Goal: Task Accomplishment & Management: Manage account settings

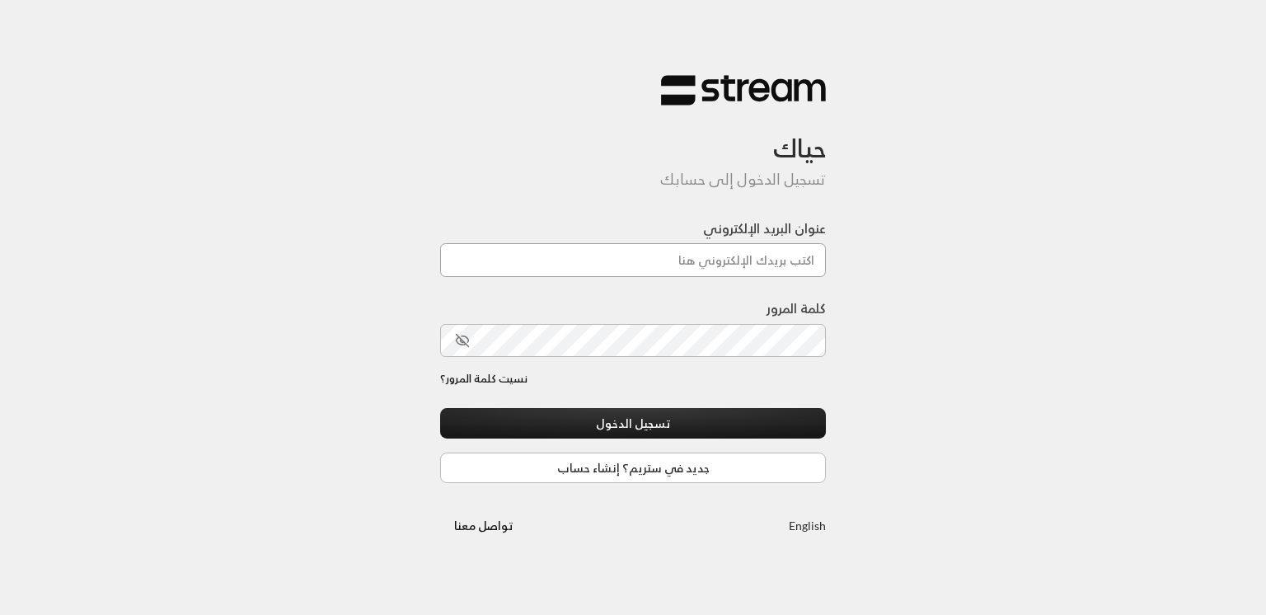
type input "[EMAIL_ADDRESS][DOMAIN_NAME]"
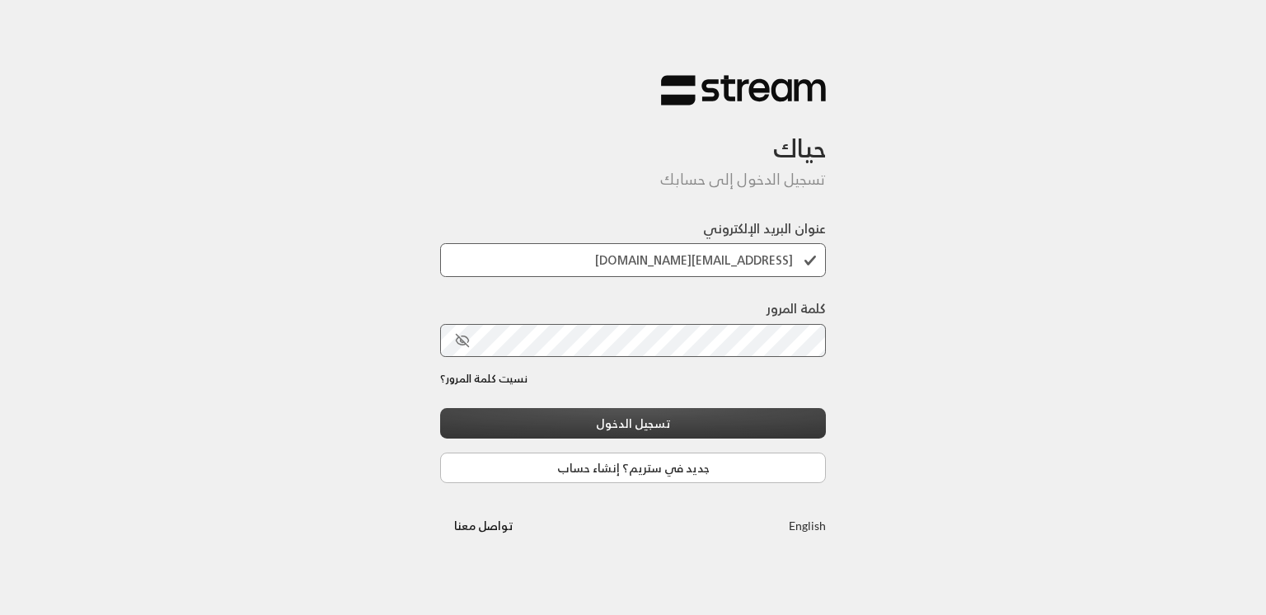
click at [611, 423] on button "تسجيل الدخول" at bounding box center [633, 423] width 386 height 30
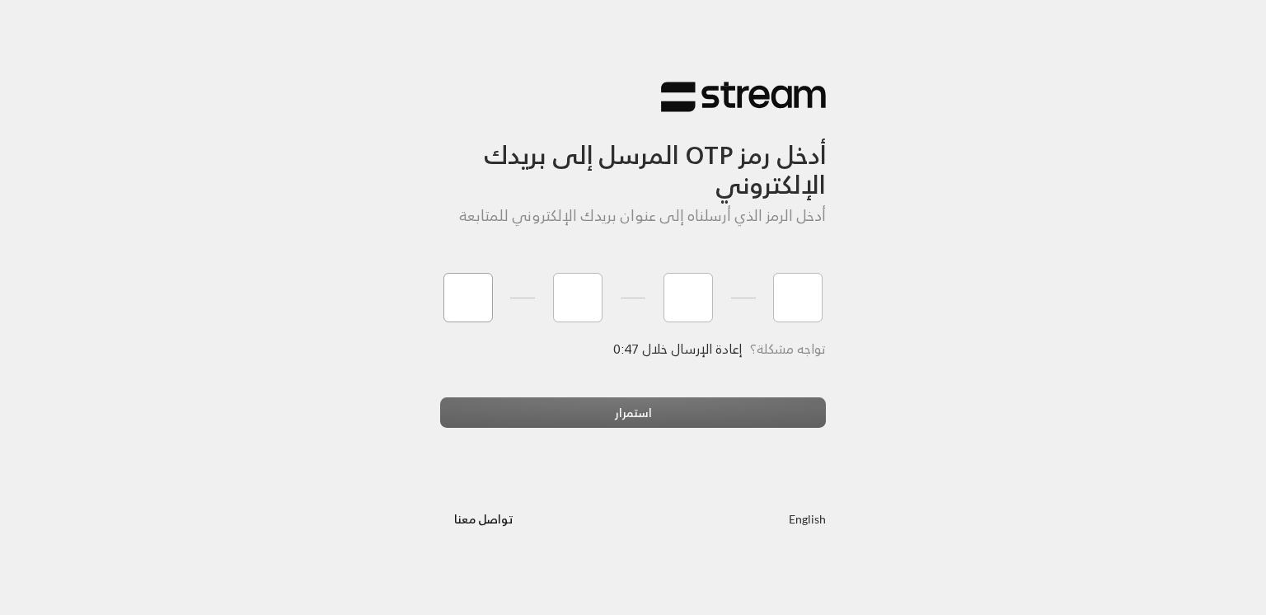
type input "6"
type input "8"
type input "2"
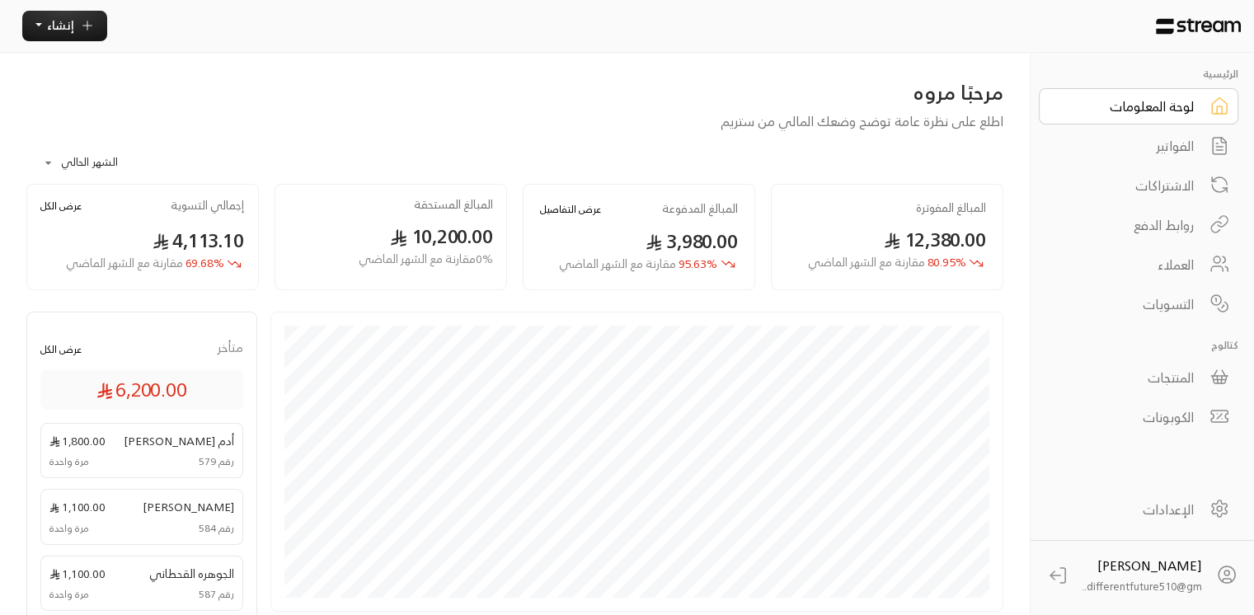
click at [1166, 147] on div "الفواتير" at bounding box center [1127, 146] width 133 height 20
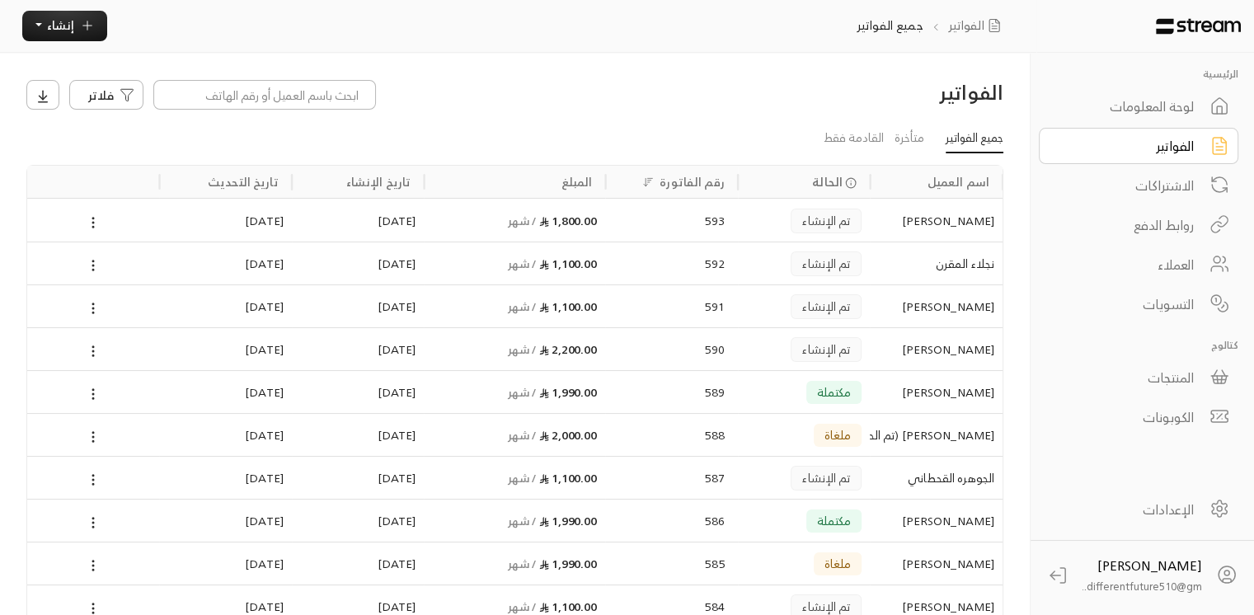
click at [1129, 199] on link "الاشتراكات" at bounding box center [1138, 185] width 199 height 36
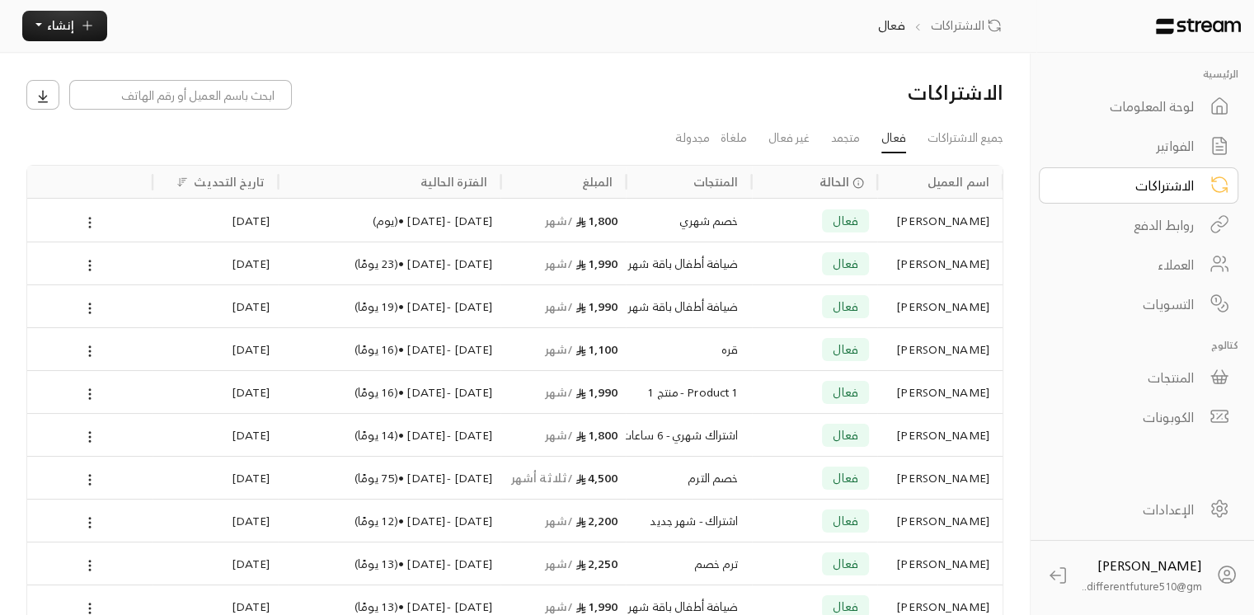
click at [87, 219] on icon at bounding box center [89, 222] width 15 height 15
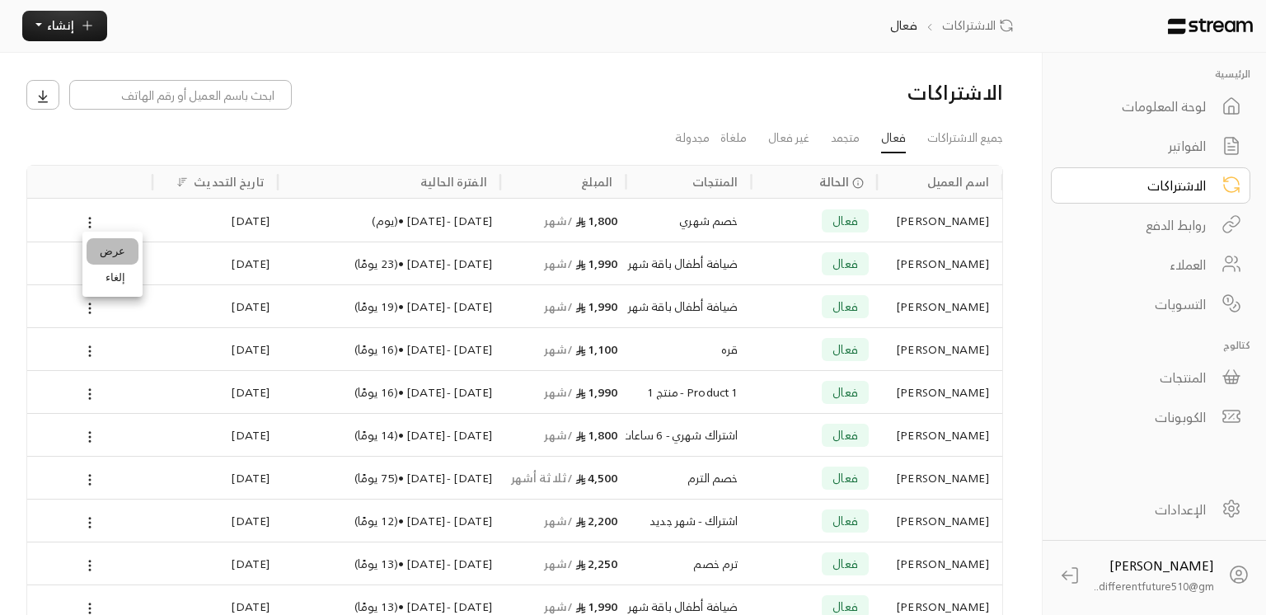
click at [102, 249] on link "عرض" at bounding box center [113, 251] width 52 height 26
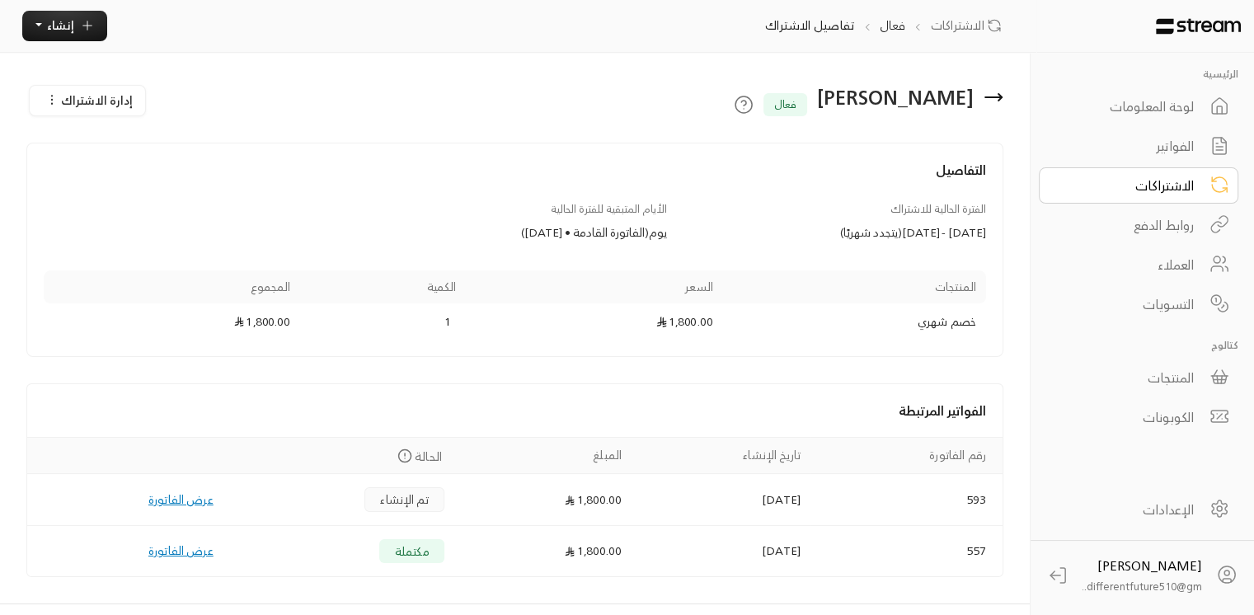
click at [106, 104] on span "إدارة الاشتراك" at bounding box center [97, 100] width 72 height 21
click at [1189, 259] on div "العملاء" at bounding box center [1127, 265] width 133 height 20
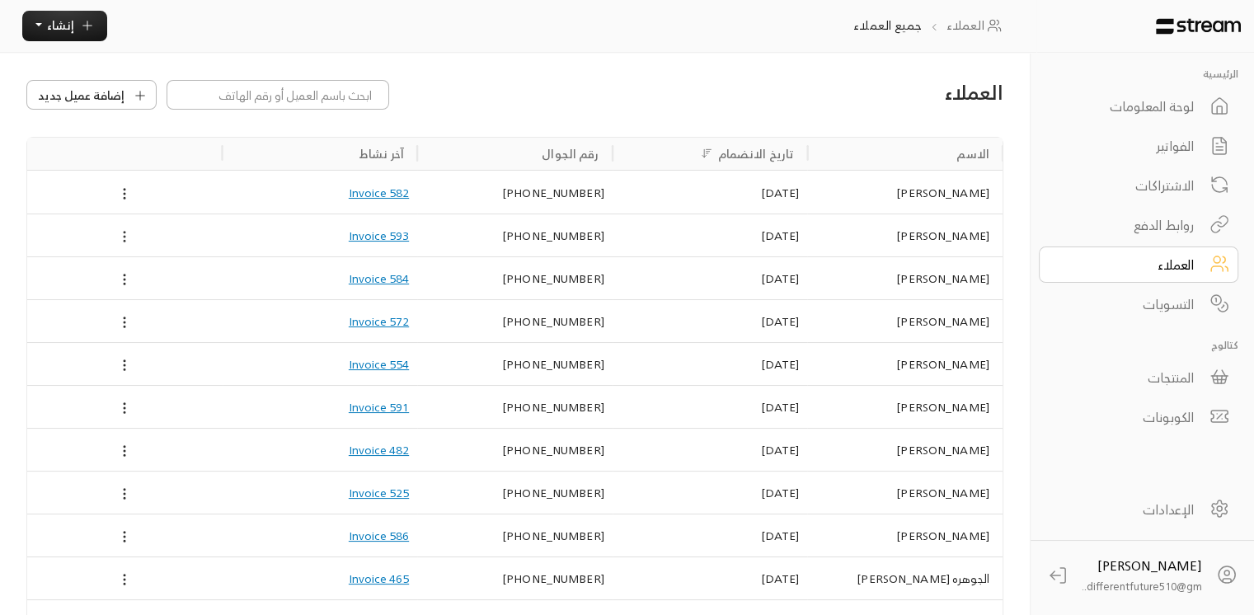
click at [119, 231] on icon at bounding box center [124, 236] width 15 height 15
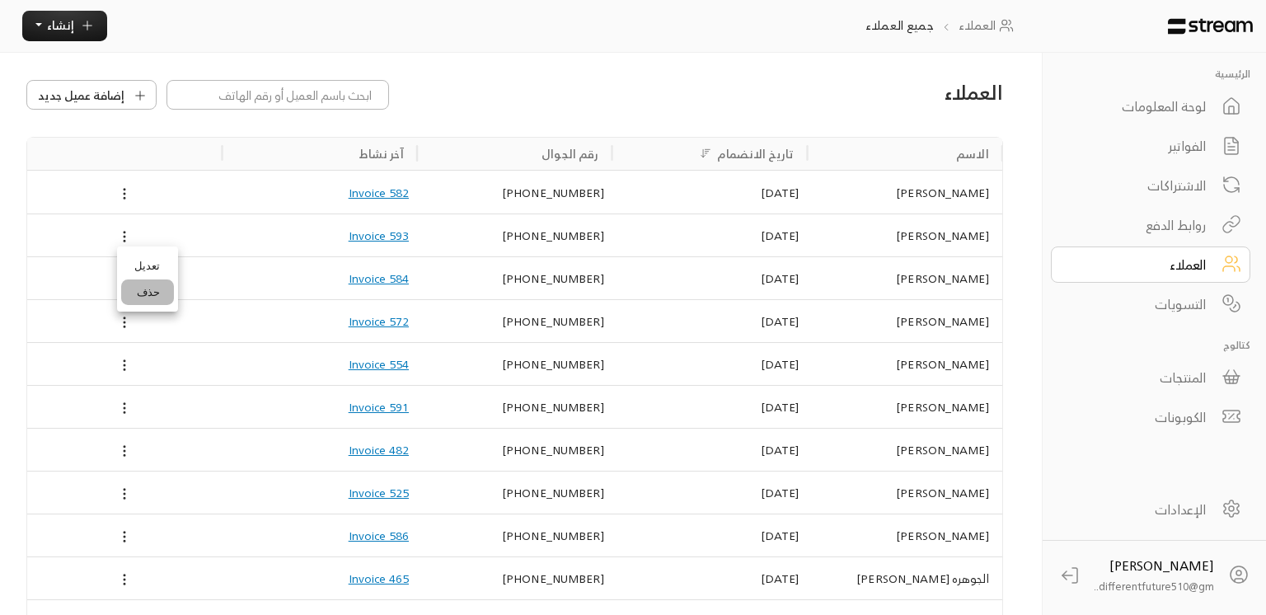
click at [145, 301] on li "حذف" at bounding box center [147, 292] width 53 height 26
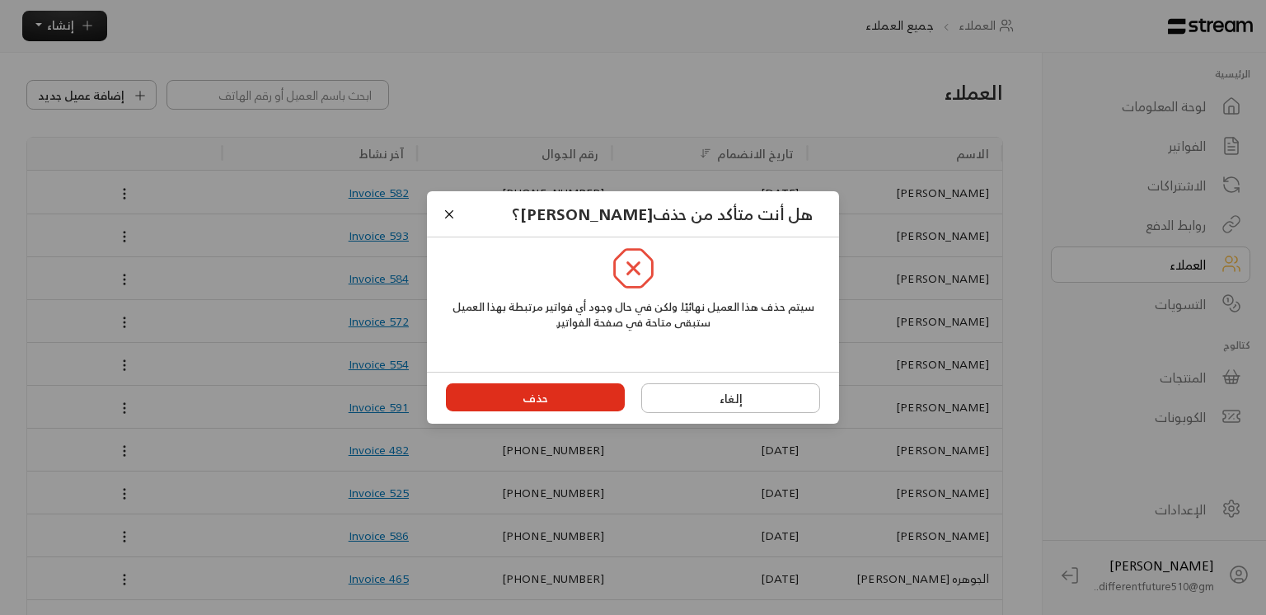
click at [552, 396] on button "حذف" at bounding box center [536, 397] width 180 height 28
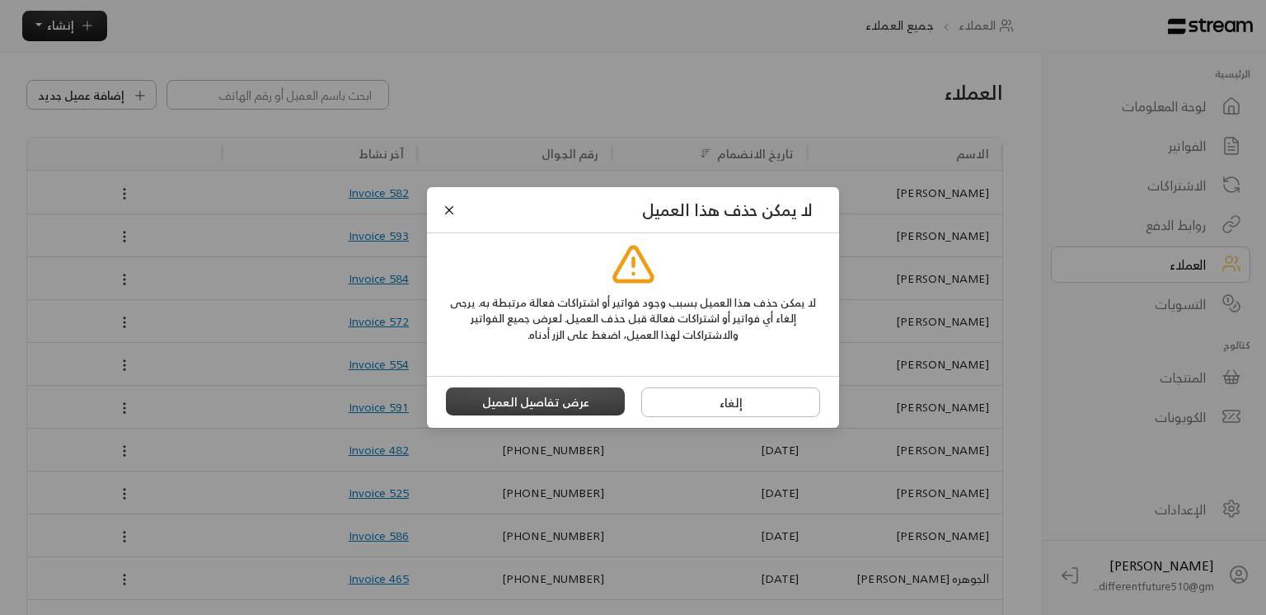
click at [552, 396] on button "عرض تفاصيل العميل" at bounding box center [536, 401] width 180 height 28
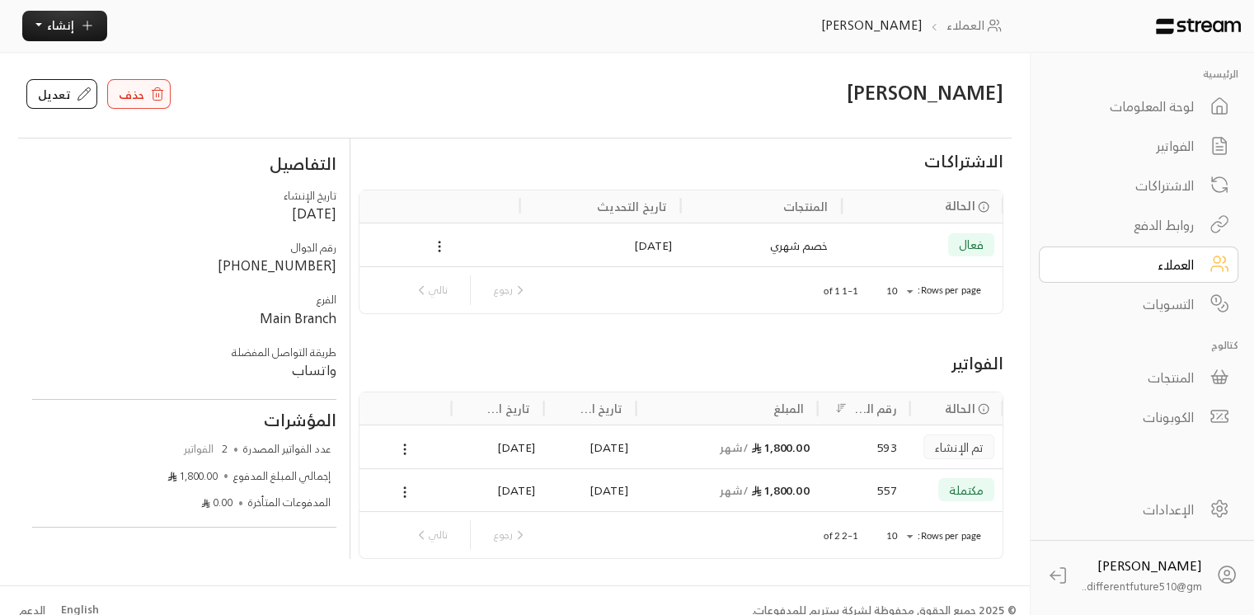
click at [150, 88] on icon at bounding box center [157, 94] width 15 height 15
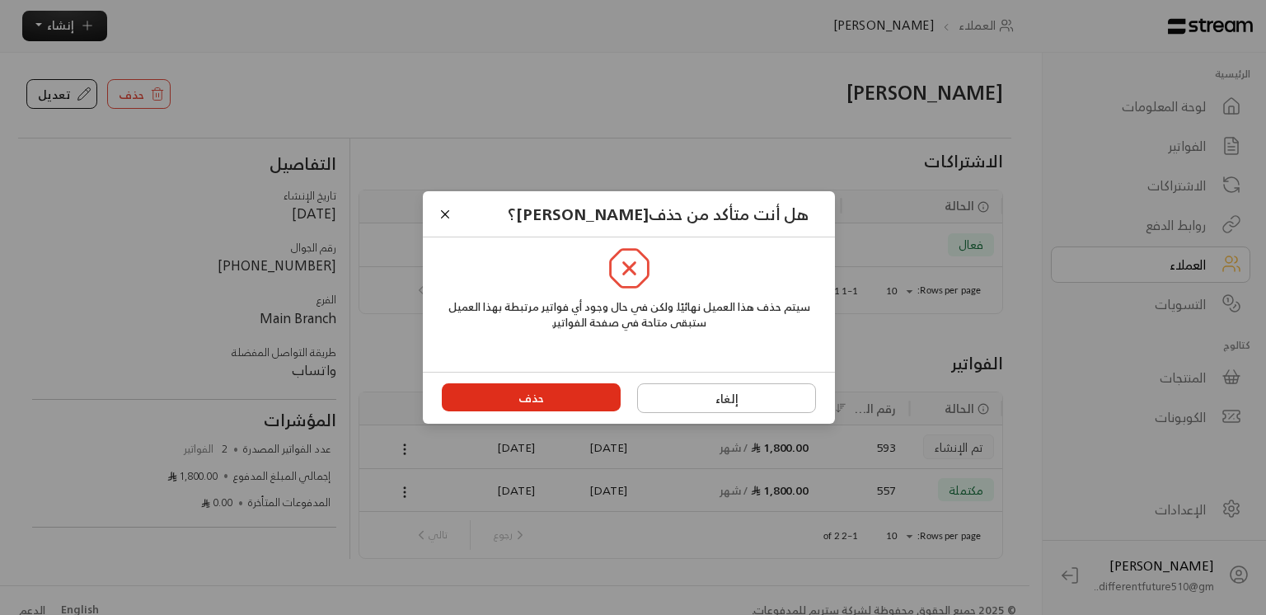
click at [558, 398] on button "حذف" at bounding box center [532, 397] width 180 height 28
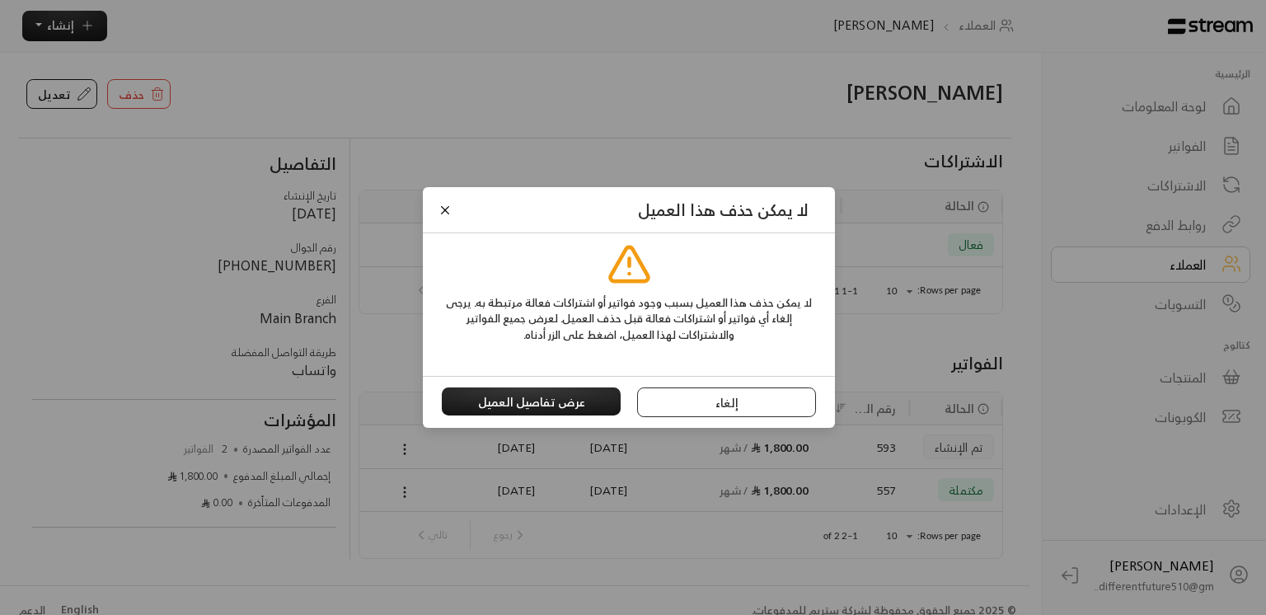
click at [707, 409] on button "إلغاء" at bounding box center [727, 402] width 180 height 30
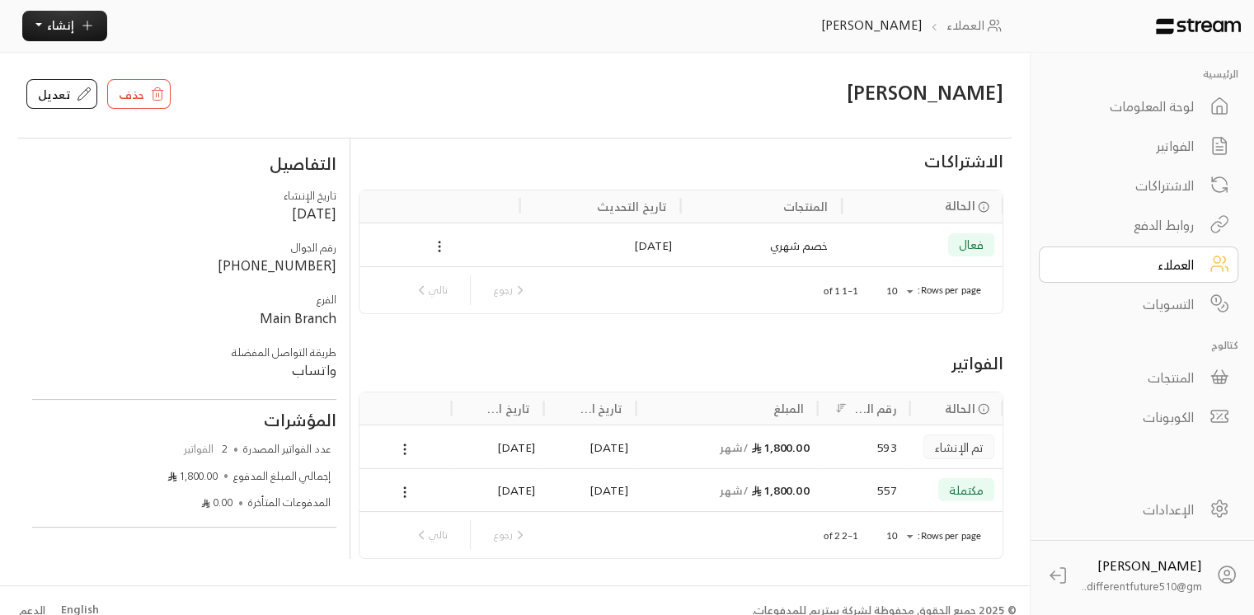
click at [1144, 146] on div "الفواتير" at bounding box center [1127, 146] width 133 height 20
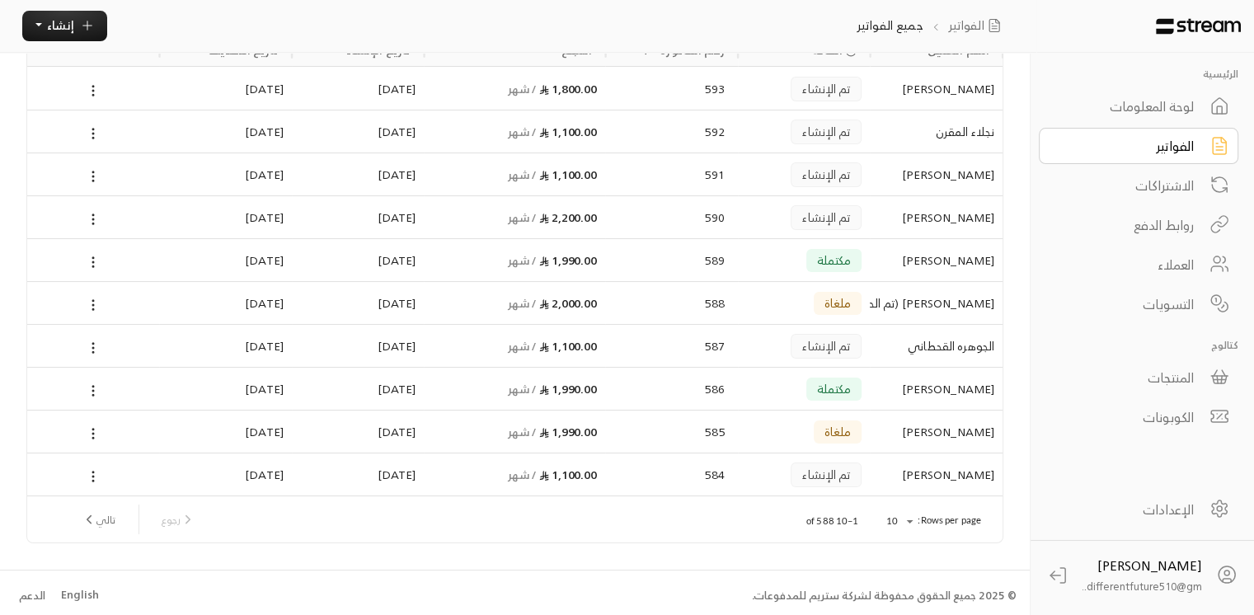
scroll to position [135, 0]
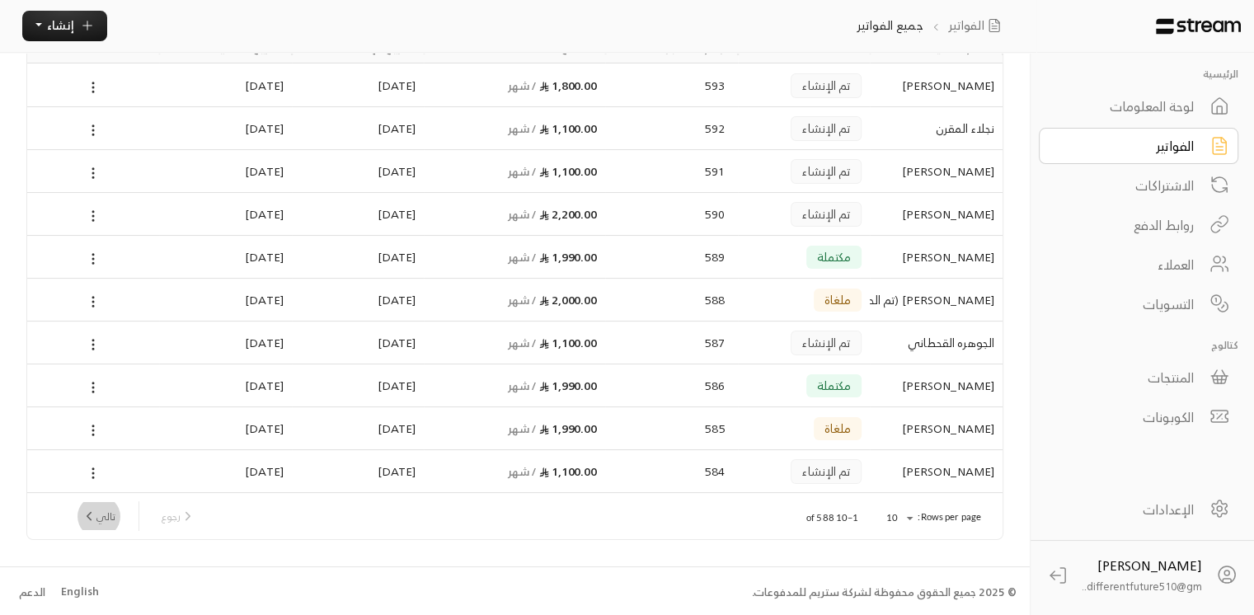
click at [122, 526] on button "تالي" at bounding box center [98, 516] width 47 height 28
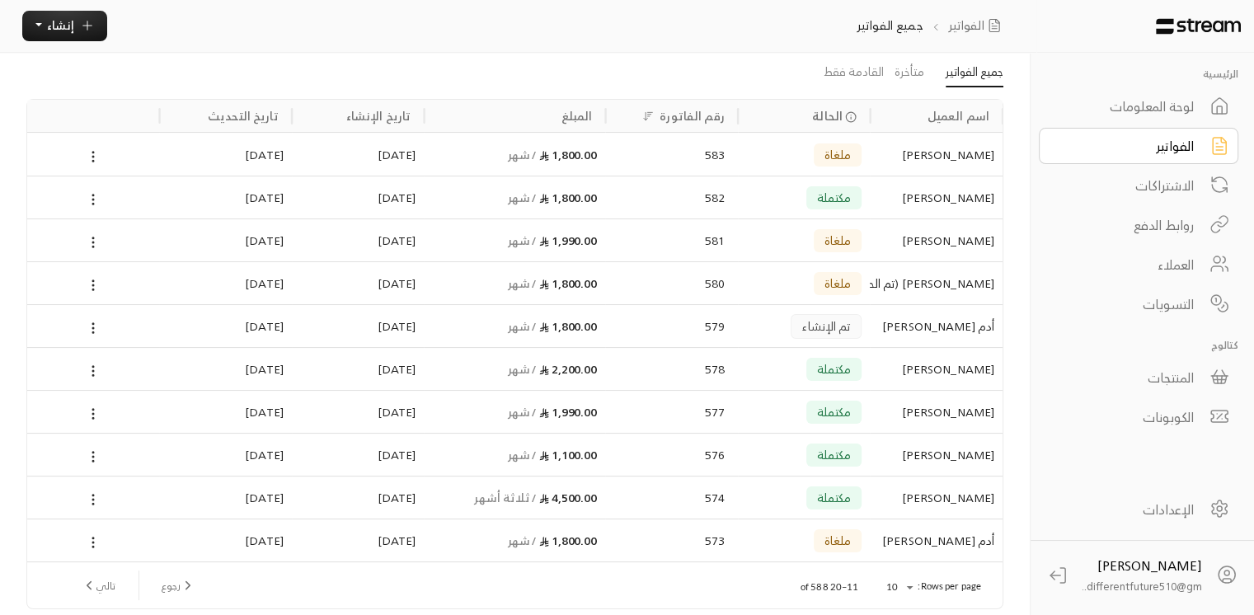
scroll to position [99, 0]
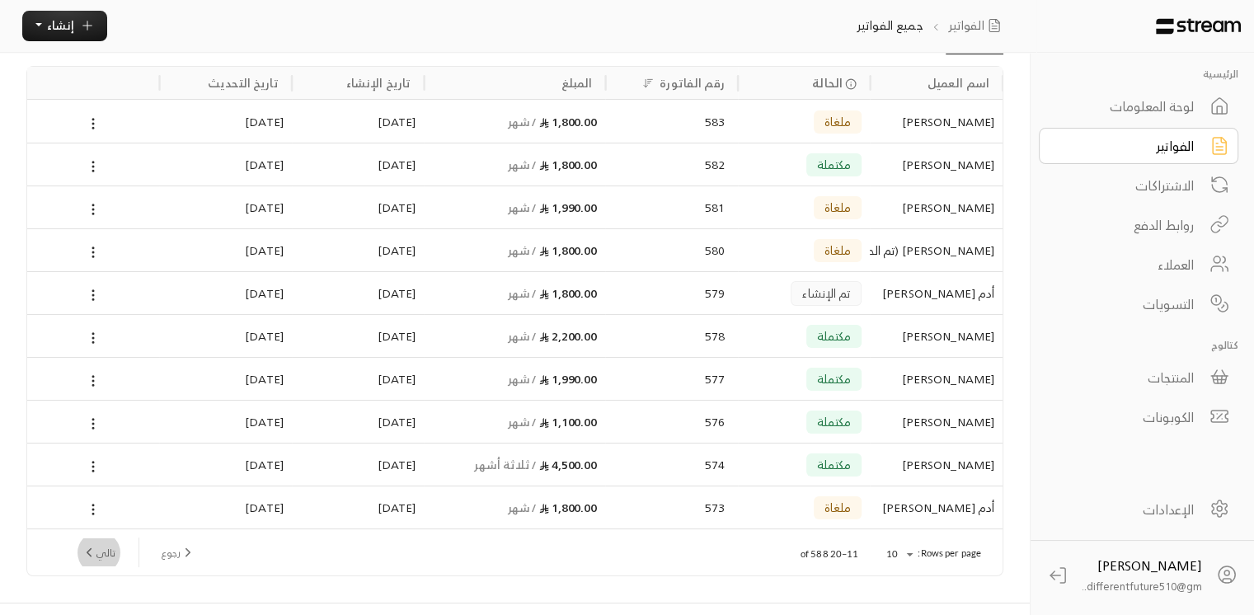
click at [109, 554] on button "تالي" at bounding box center [98, 552] width 47 height 28
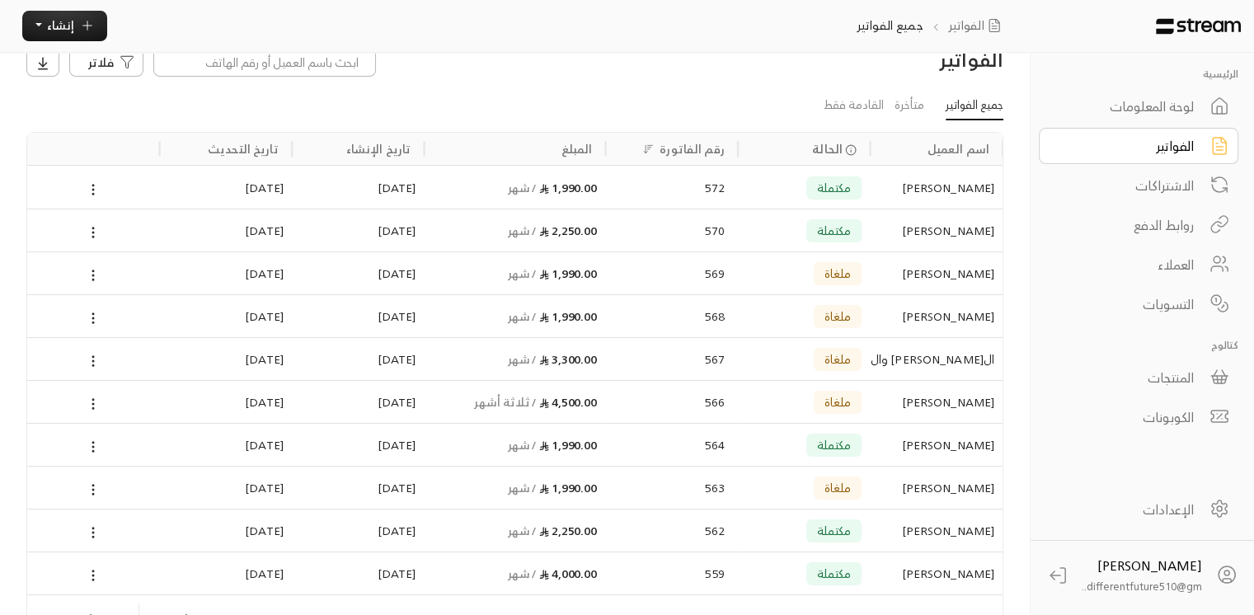
scroll to position [66, 0]
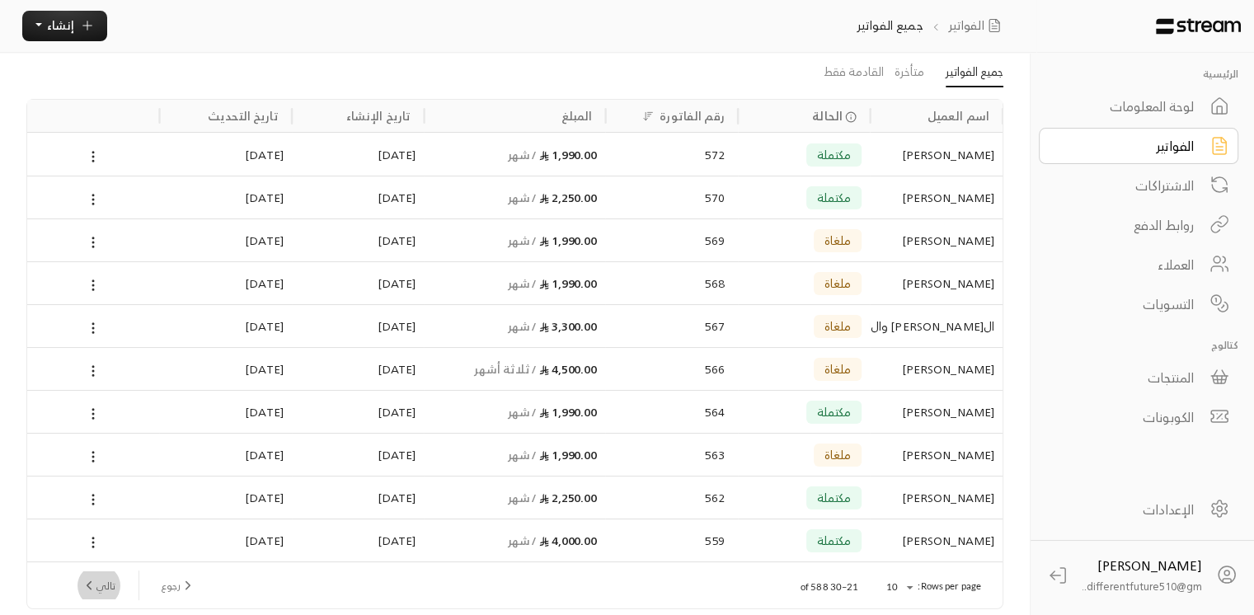
click at [96, 585] on icon "next page" at bounding box center [89, 585] width 15 height 15
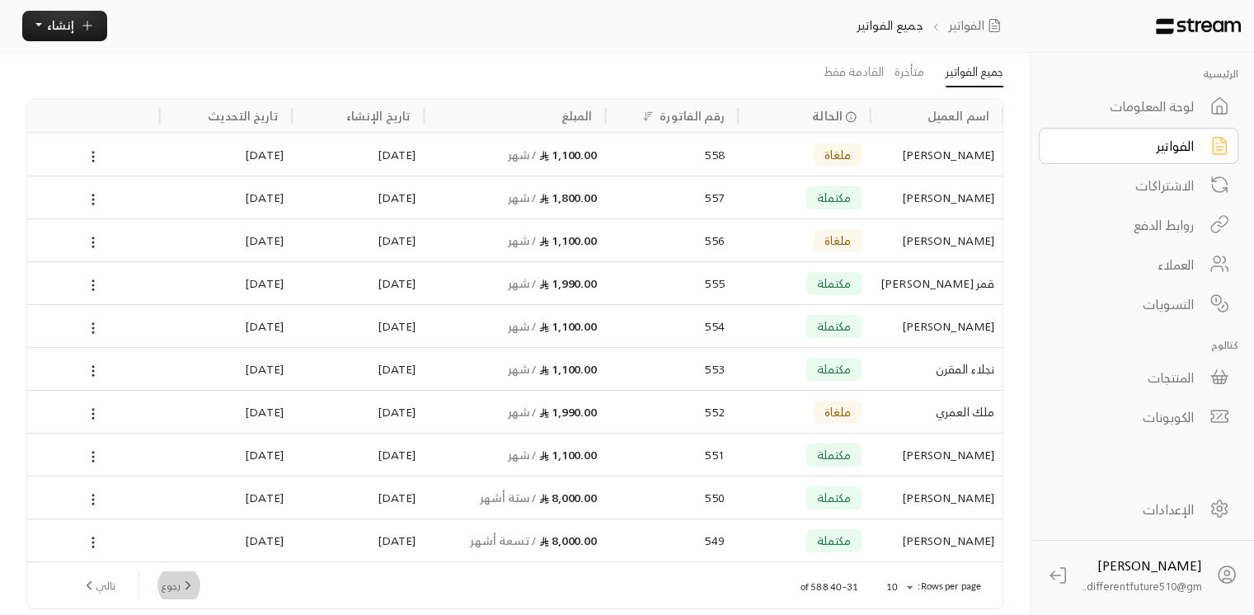
click at [185, 583] on icon "previous page" at bounding box center [188, 585] width 15 height 15
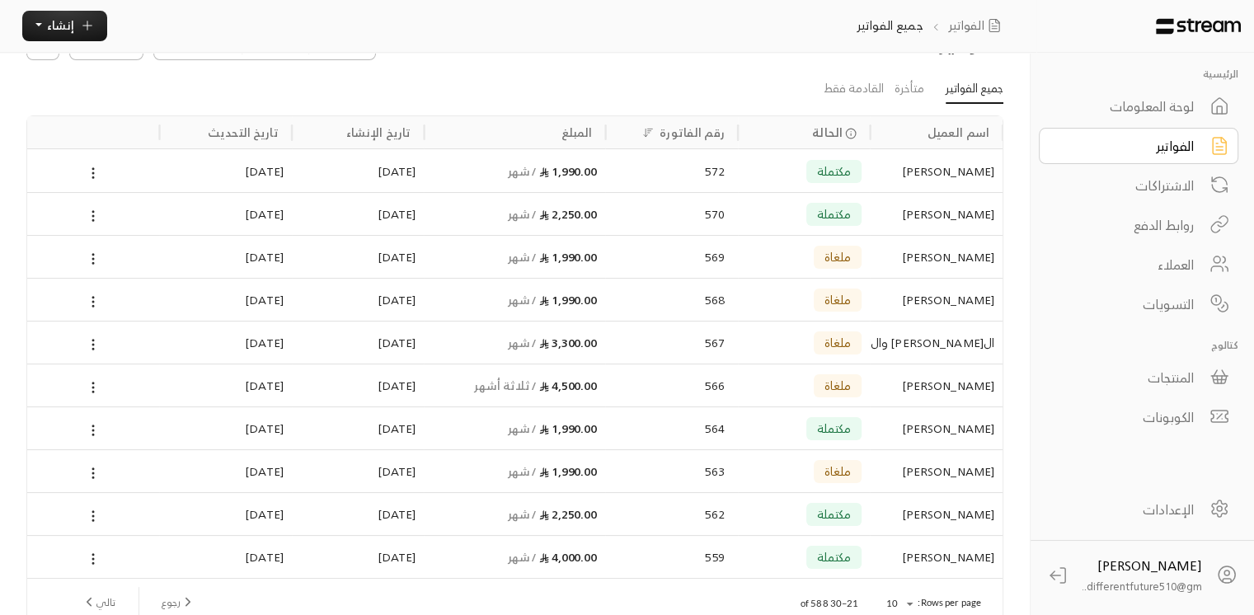
scroll to position [0, 0]
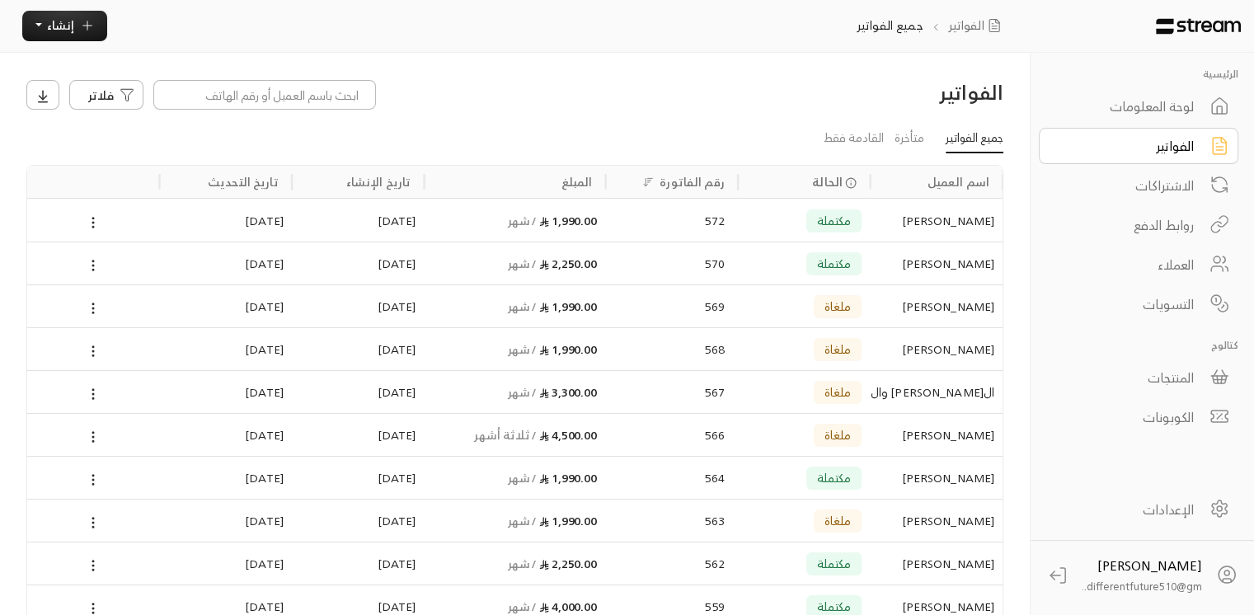
click at [1166, 183] on div "الاشتراكات" at bounding box center [1127, 186] width 133 height 20
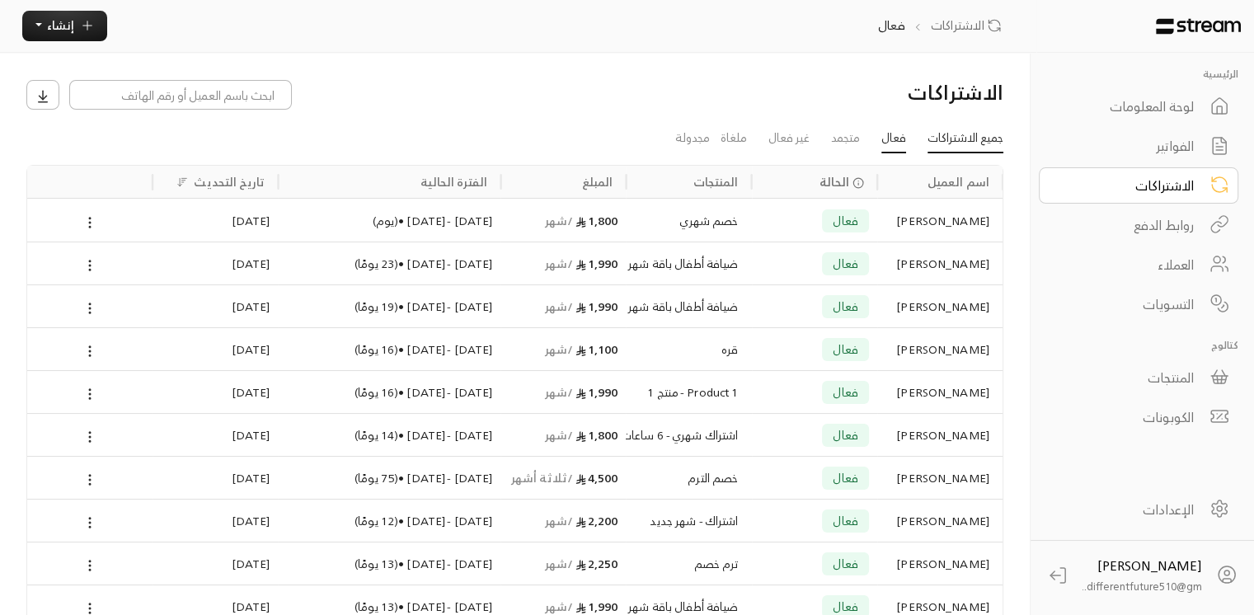
click at [969, 131] on link "جميع الاشتراكات" at bounding box center [965, 139] width 76 height 30
